Goal: Obtain resource: Obtain resource

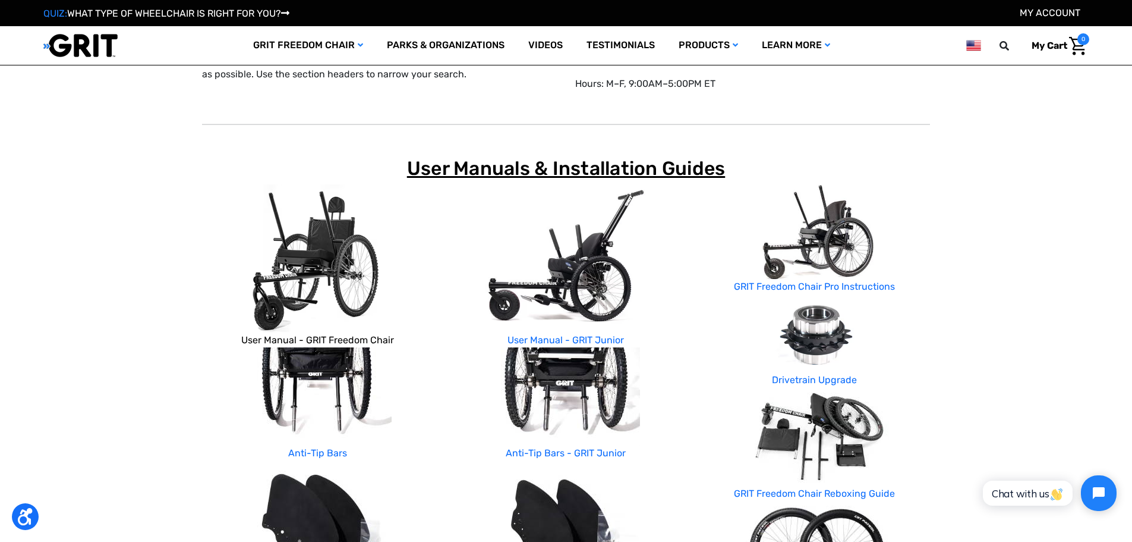
click at [333, 341] on link "User Manual - GRIT Freedom Chair" at bounding box center [317, 339] width 153 height 11
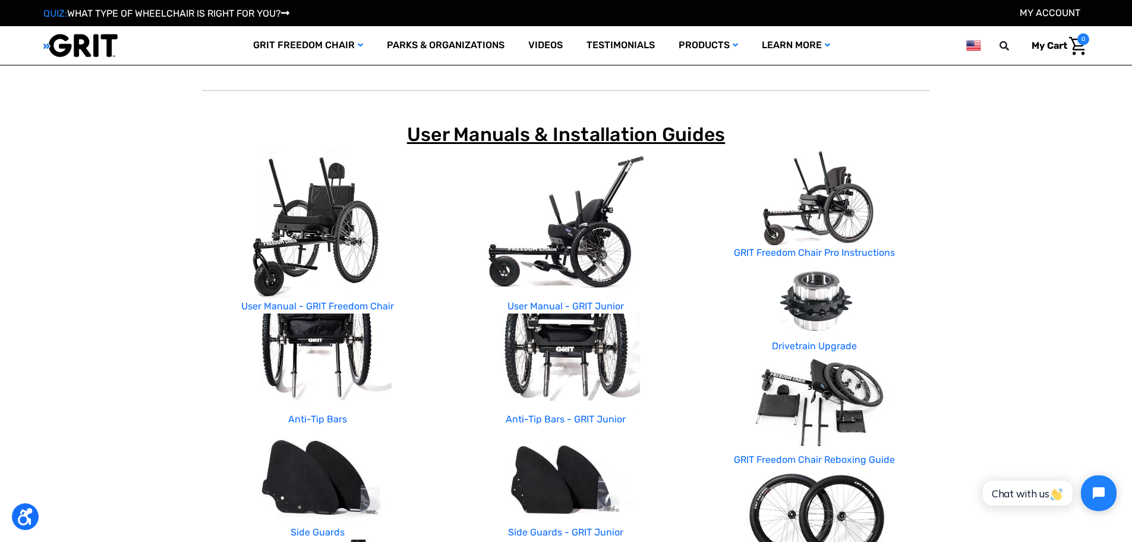
scroll to position [59, 0]
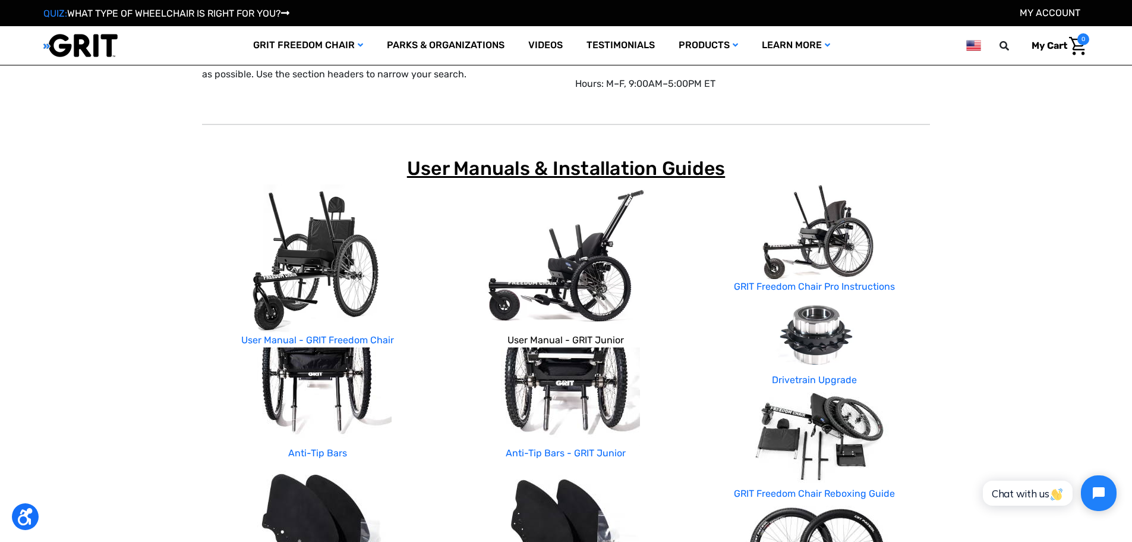
click at [577, 340] on link "User Manual - GRIT Junior" at bounding box center [566, 339] width 117 height 11
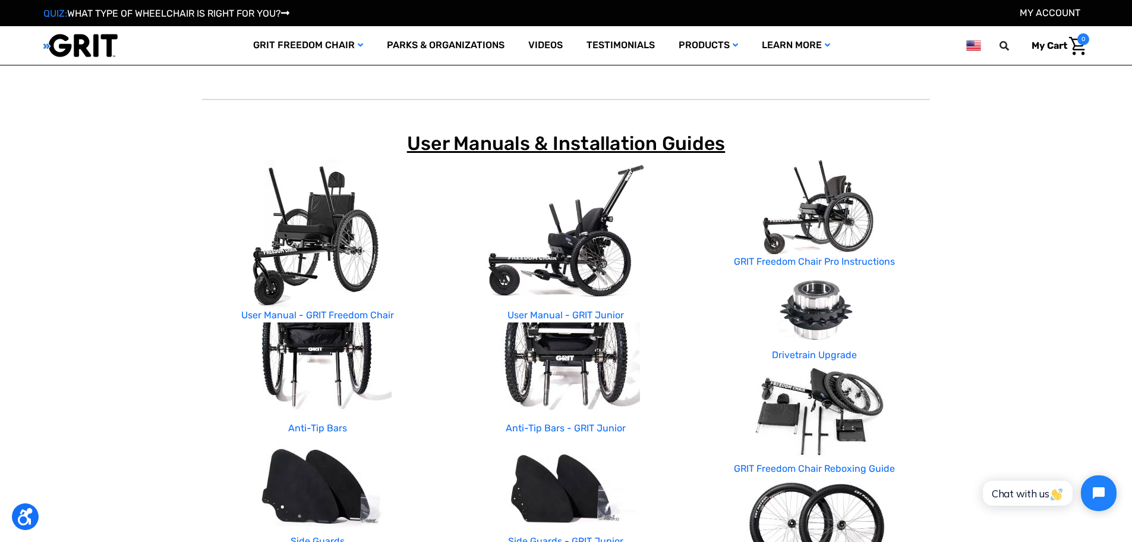
scroll to position [65, 0]
